Goal: Check status: Check status

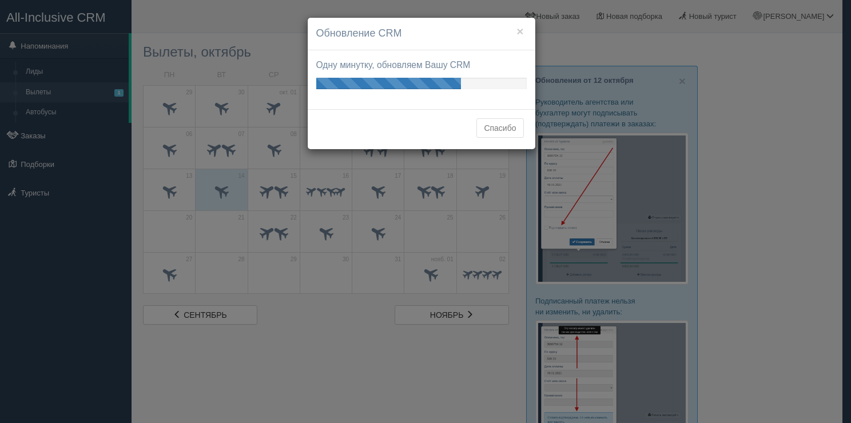
click at [515, 29] on h4 "Обновление CRM" at bounding box center [421, 33] width 211 height 15
click at [522, 30] on button "×" at bounding box center [520, 31] width 7 height 12
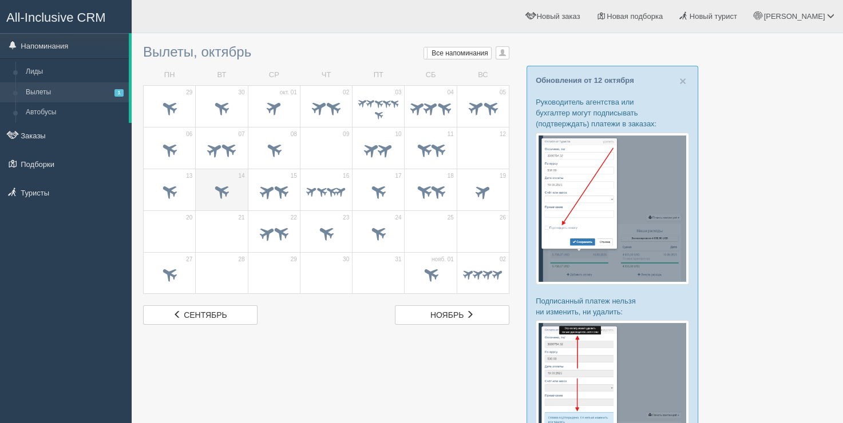
click at [241, 192] on span at bounding box center [221, 192] width 40 height 19
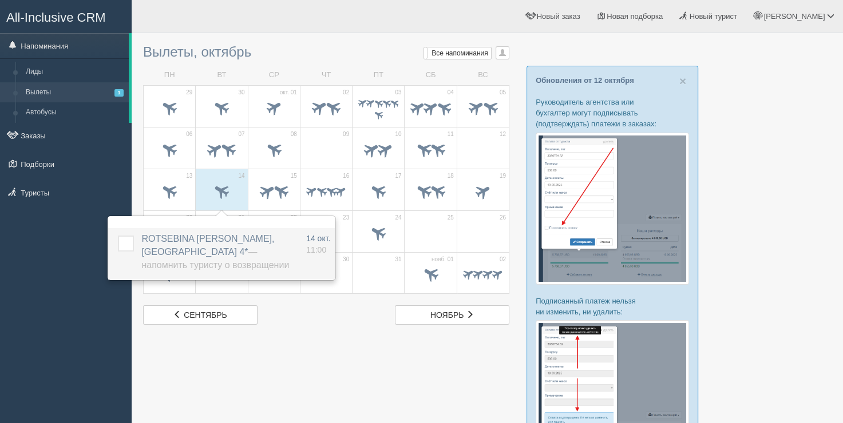
click at [247, 243] on span "ROTSEBINA [PERSON_NAME], [PERSON_NAME][GEOGRAPHIC_DATA] 4* — Напомнить туристу …" at bounding box center [215, 252] width 148 height 36
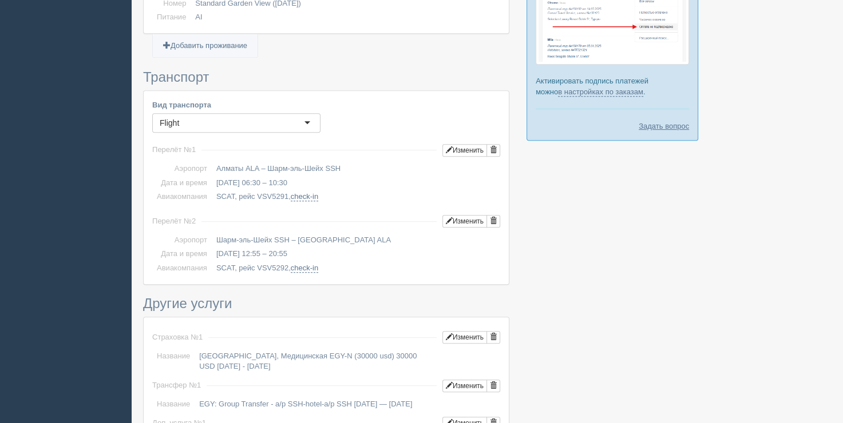
scroll to position [572, 0]
